Goal: Task Accomplishment & Management: Manage account settings

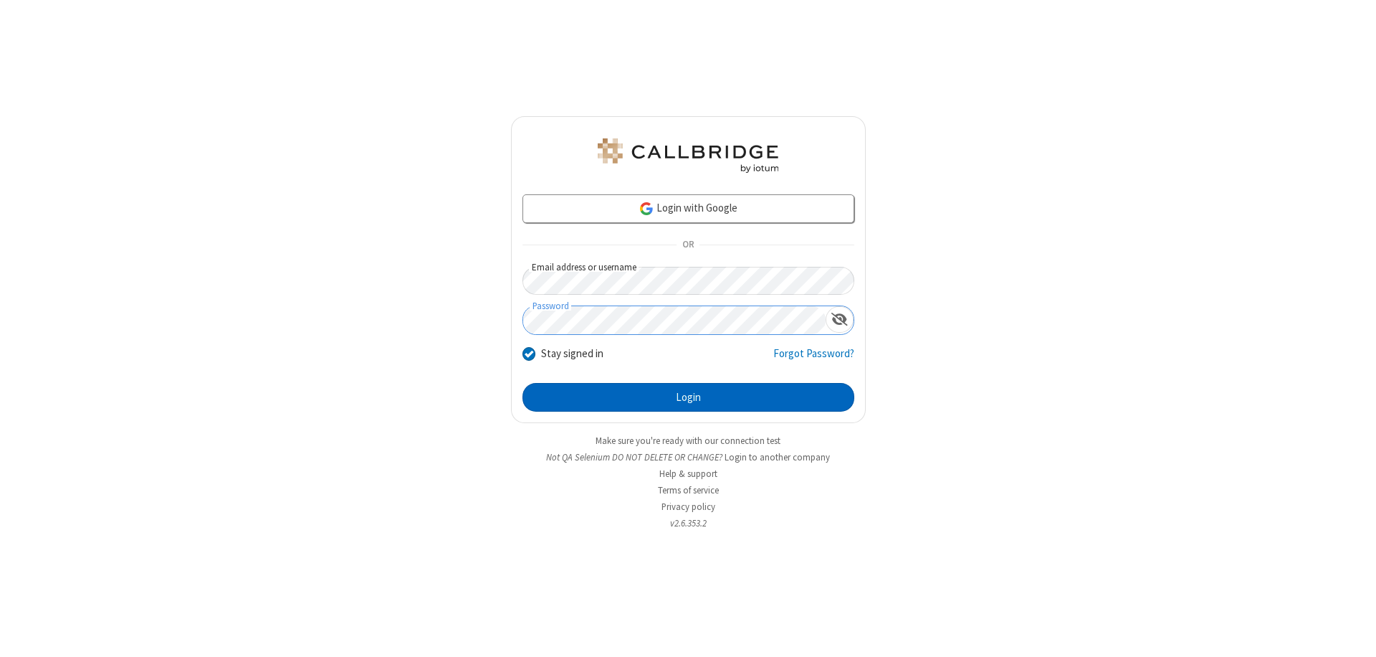
click at [688, 397] on button "Login" at bounding box center [689, 397] width 332 height 29
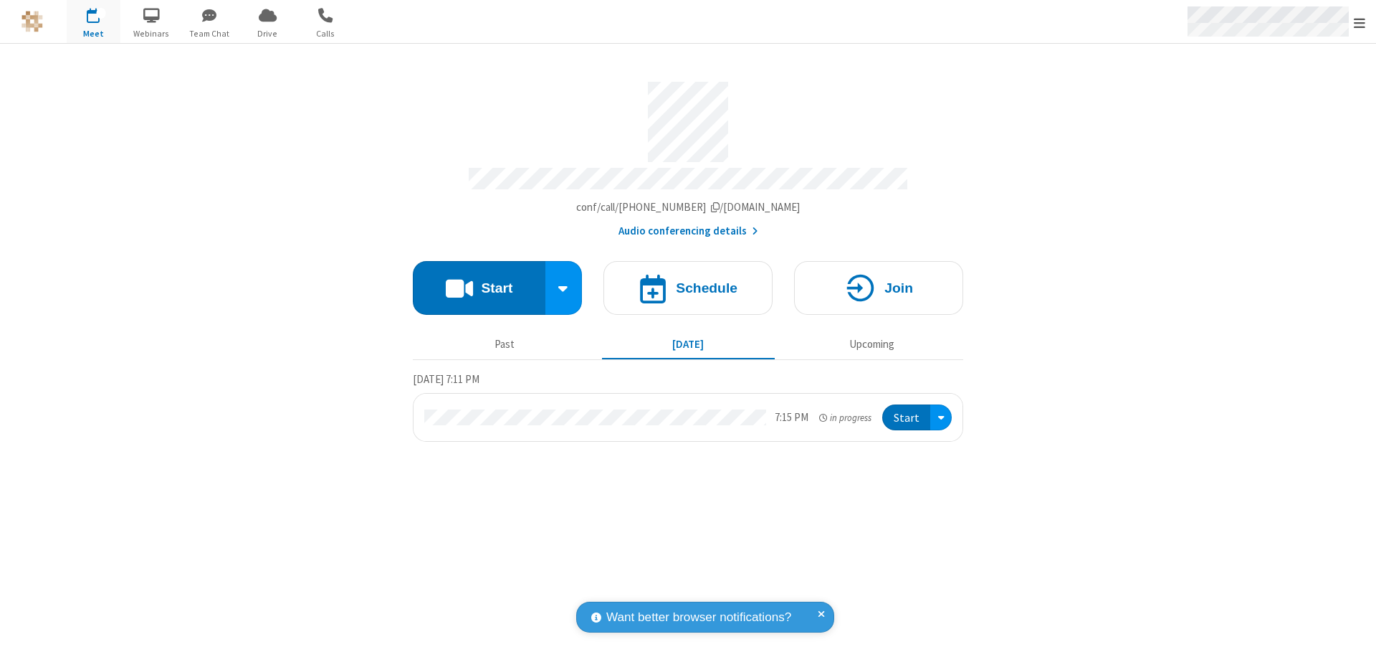
click at [1360, 22] on span "Open menu" at bounding box center [1359, 23] width 11 height 14
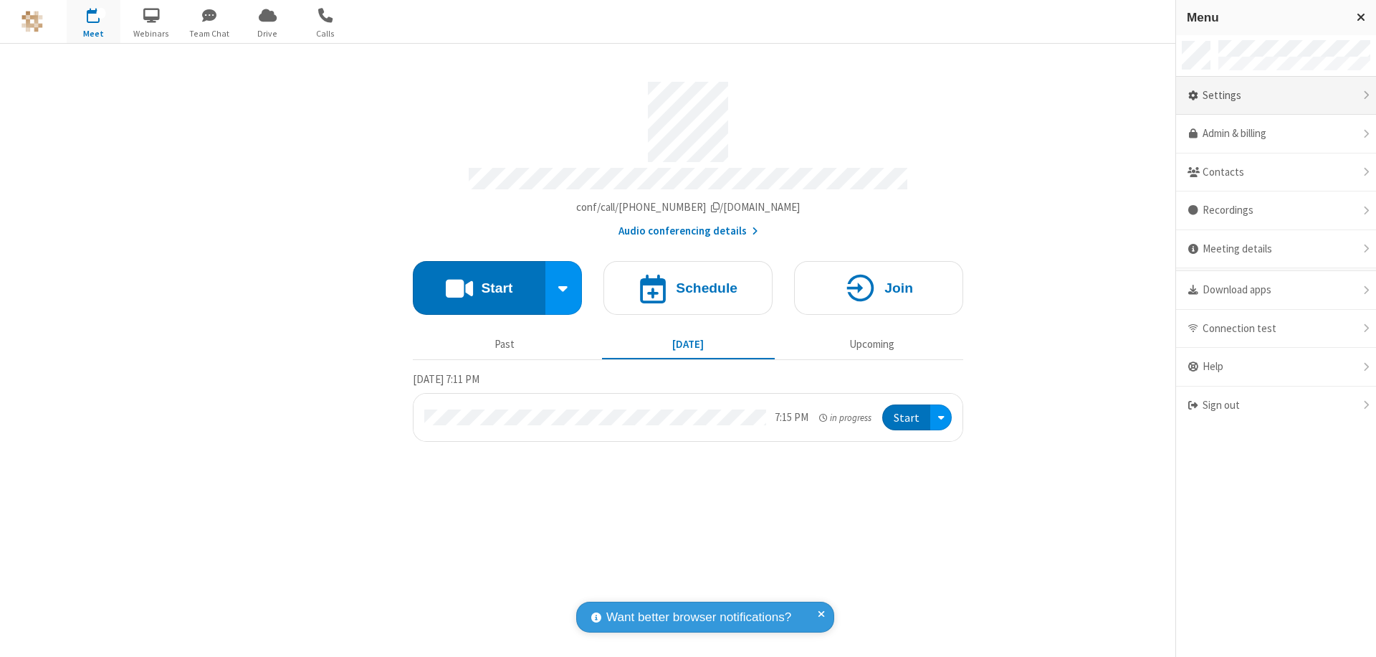
click at [1276, 95] on div "Settings" at bounding box center [1276, 96] width 200 height 39
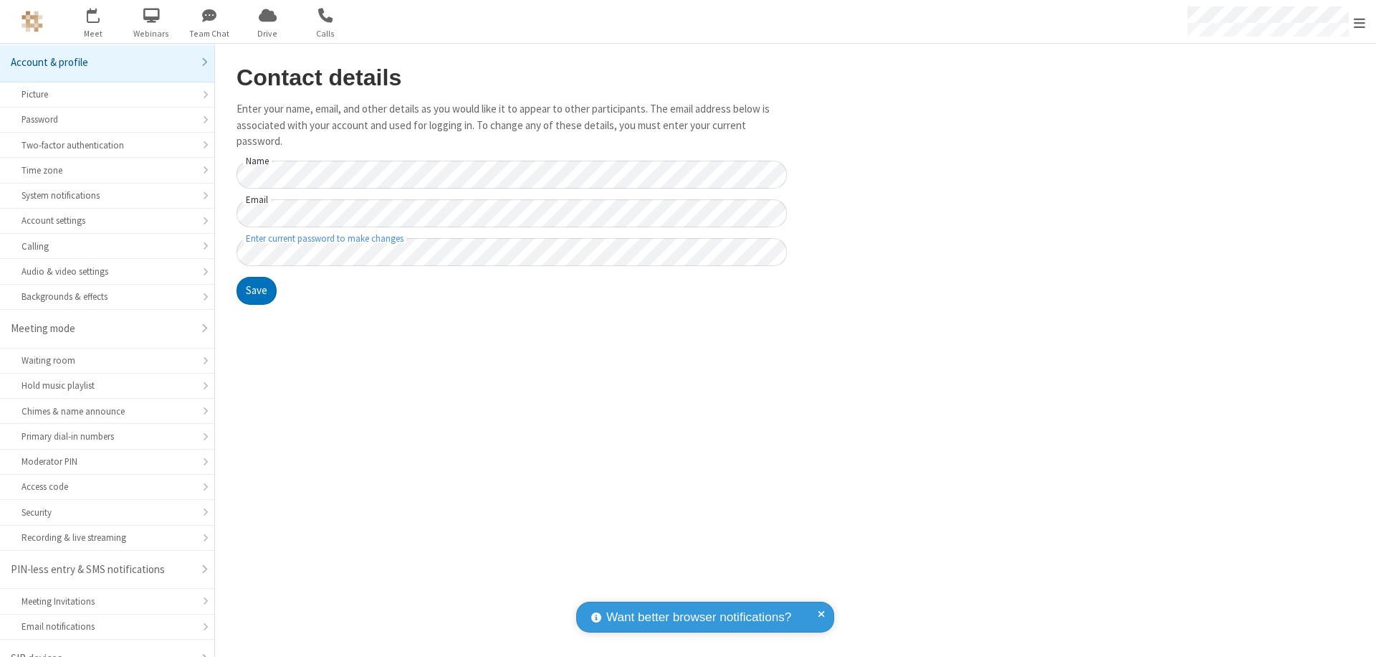
scroll to position [20, 0]
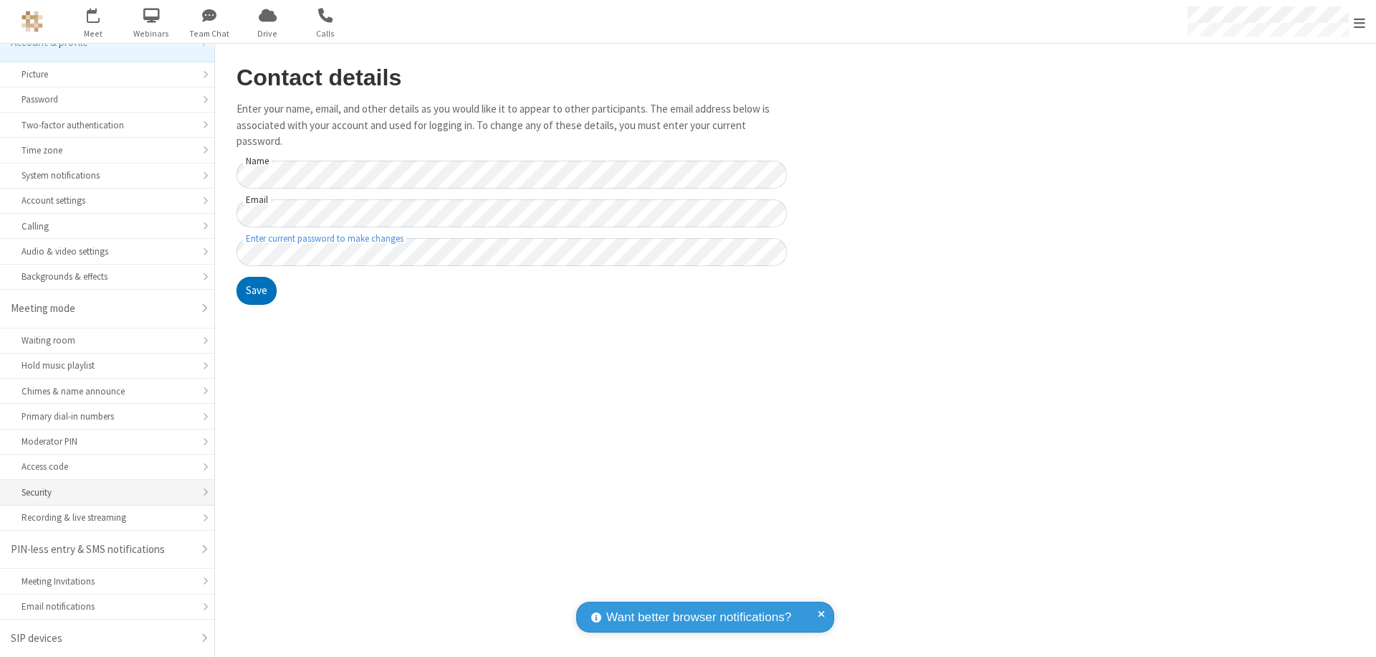
click at [102, 492] on div "Security" at bounding box center [107, 492] width 171 height 14
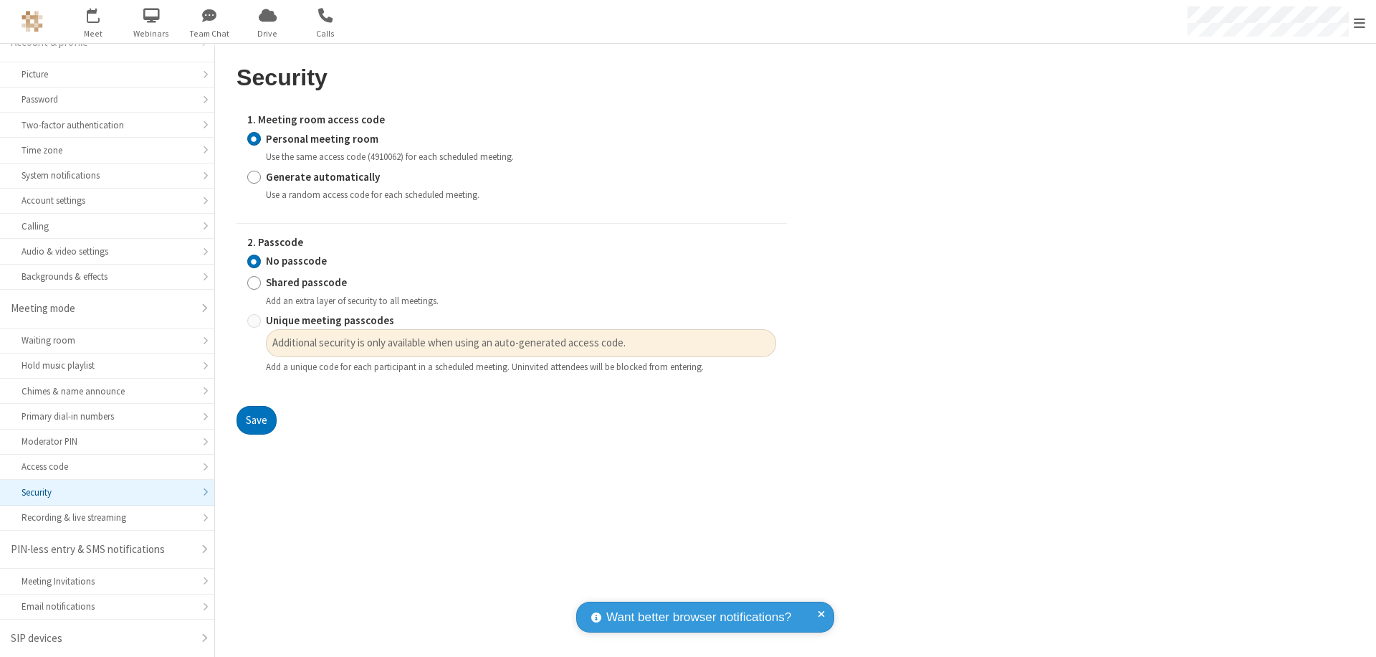
click at [254, 176] on input "Generate automatically" at bounding box center [254, 176] width 14 height 15
radio input "true"
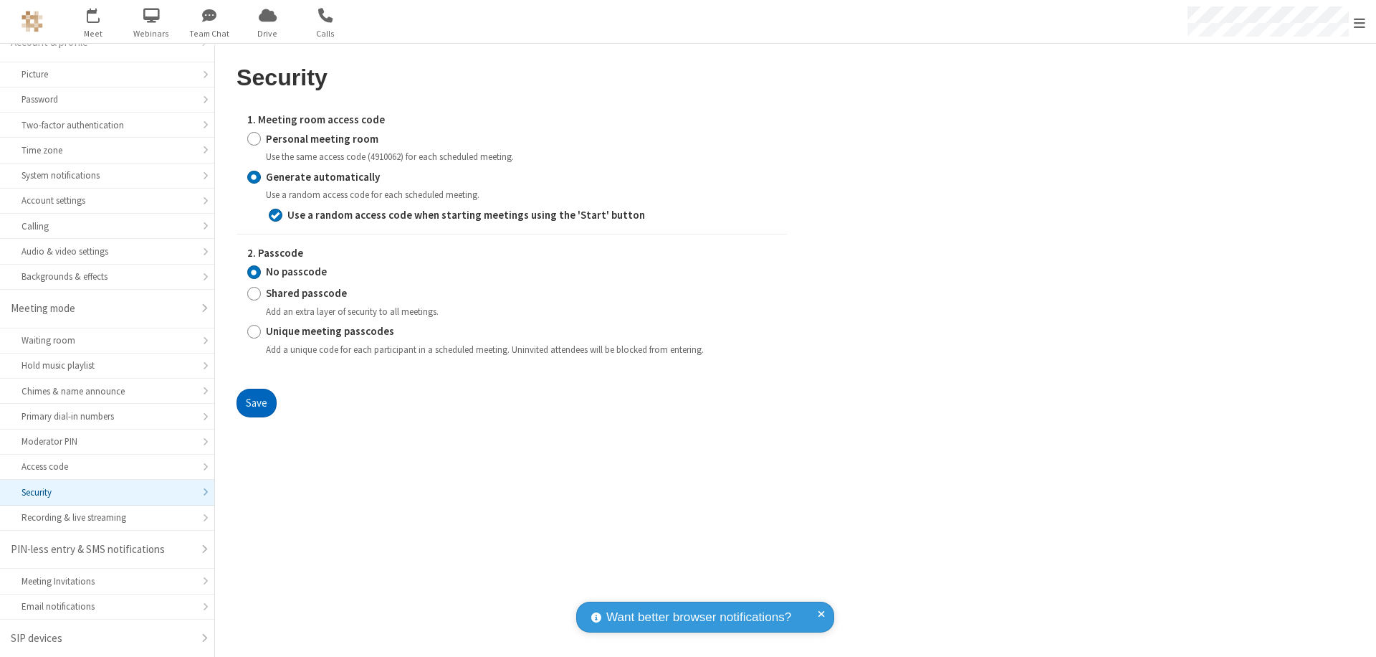
click at [256, 402] on button "Save" at bounding box center [257, 403] width 40 height 29
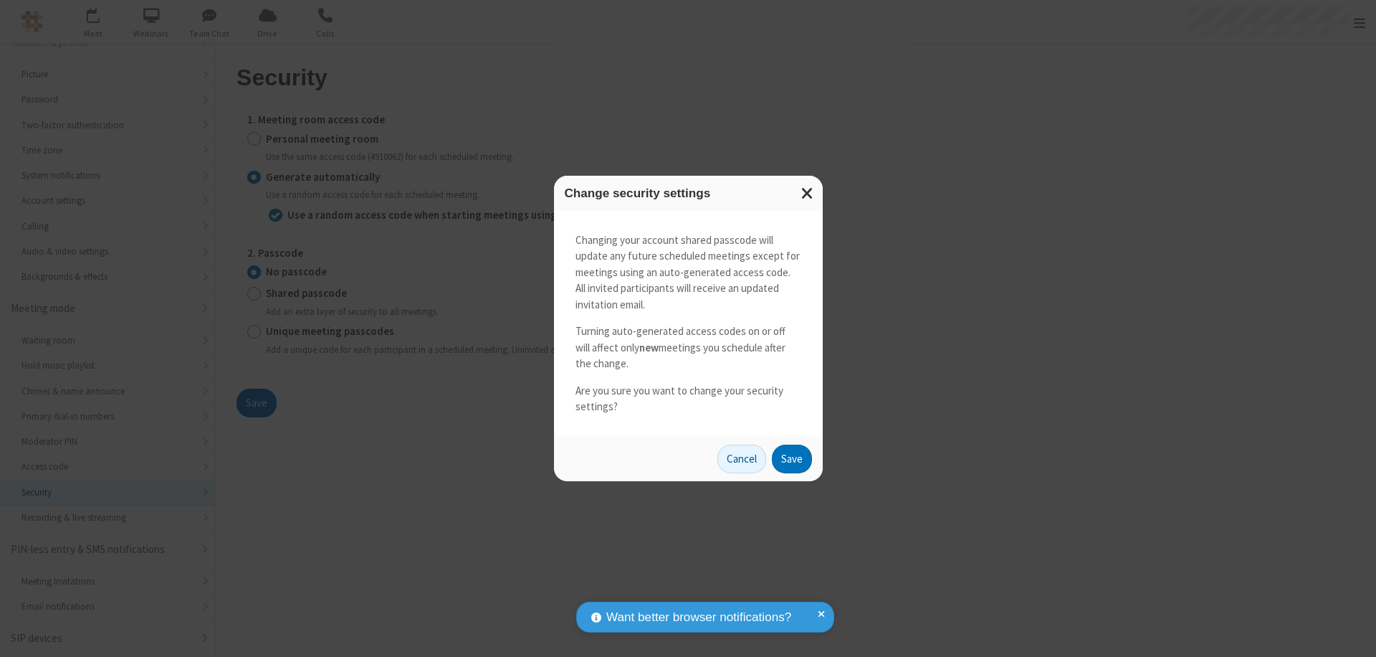
click at [791, 458] on button "Save" at bounding box center [792, 458] width 40 height 29
